Goal: Find specific page/section: Find specific page/section

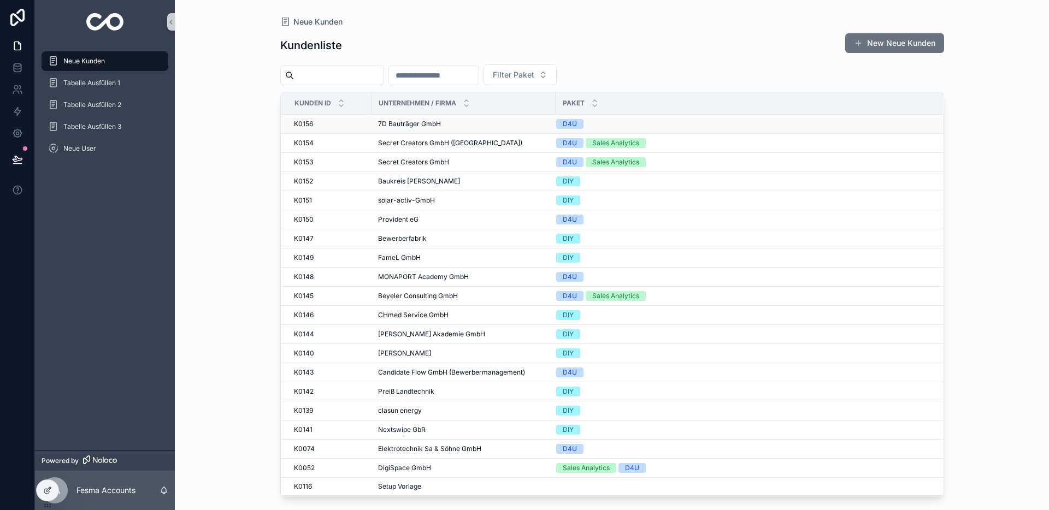
scroll to position [1, 0]
click at [340, 78] on input "scrollable content" at bounding box center [339, 75] width 90 height 15
click at [393, 279] on span "MONAPORT Academy GmbH" at bounding box center [423, 275] width 91 height 9
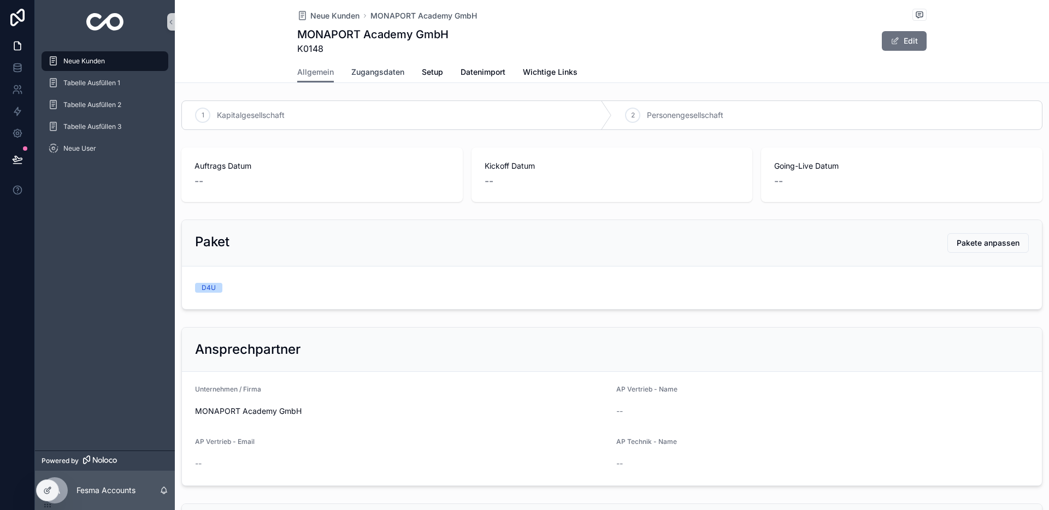
click at [375, 74] on span "Zugangsdaten" at bounding box center [377, 72] width 53 height 11
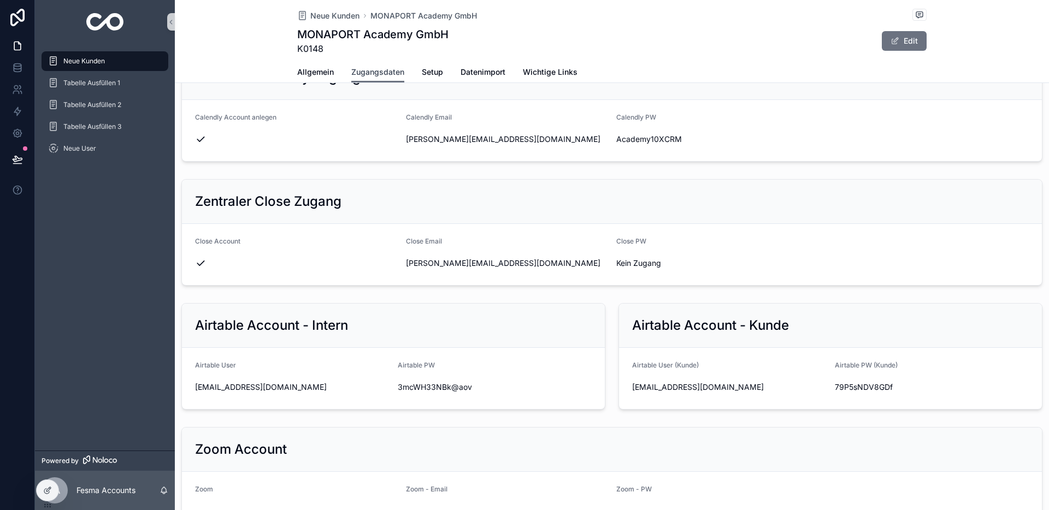
scroll to position [472, 0]
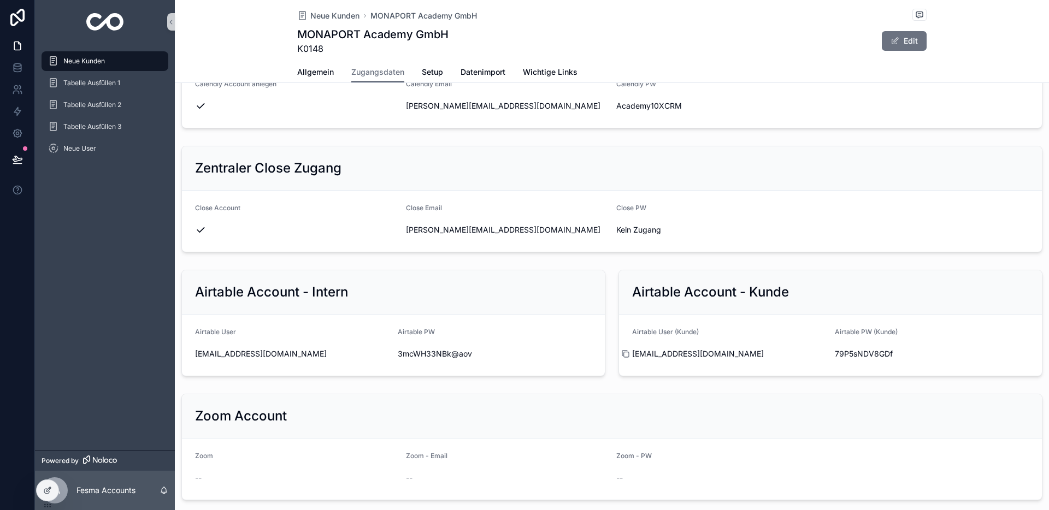
click at [628, 354] on icon "scrollable content" at bounding box center [625, 354] width 9 height 9
click at [826, 352] on icon "scrollable content" at bounding box center [828, 354] width 5 height 5
